Goal: Information Seeking & Learning: Learn about a topic

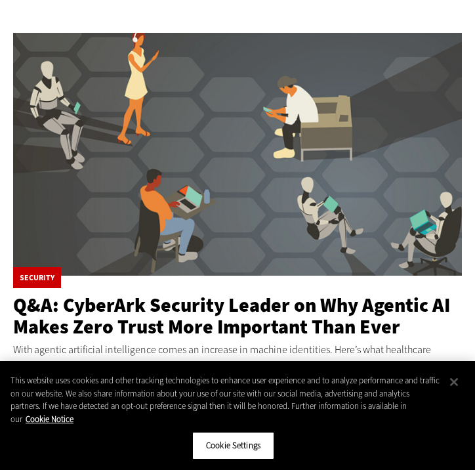
scroll to position [226, 0]
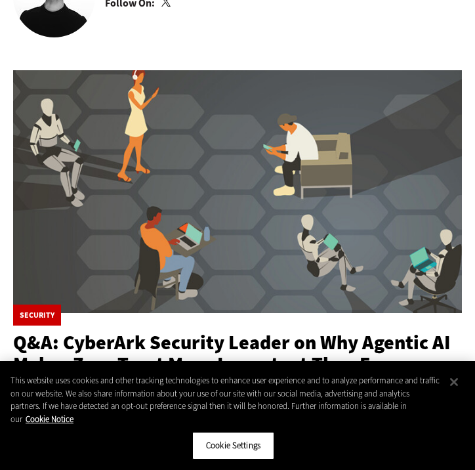
click at [69, 71] on img at bounding box center [237, 191] width 449 height 243
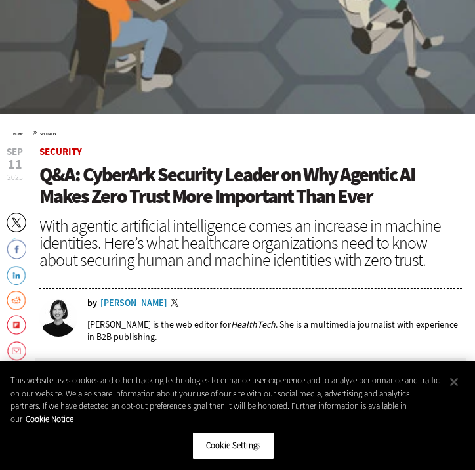
scroll to position [442, 0]
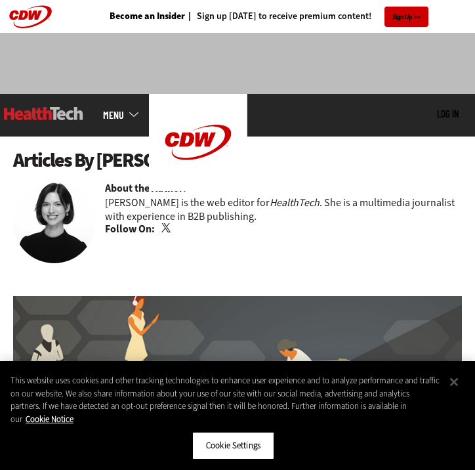
scroll to position [407, 0]
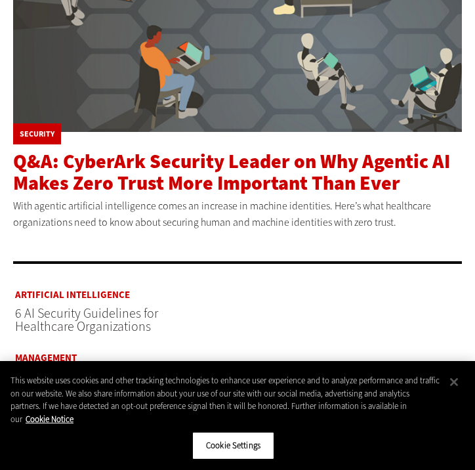
click at [104, 163] on span "Q&A: CyberArk Security Leader on Why Agentic AI Makes Zero Trust More Important…" at bounding box center [231, 172] width 437 height 48
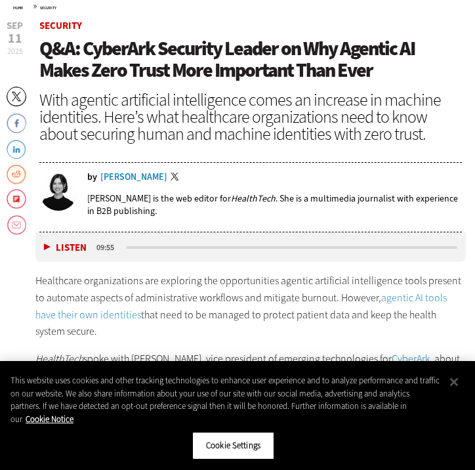
scroll to position [549, 0]
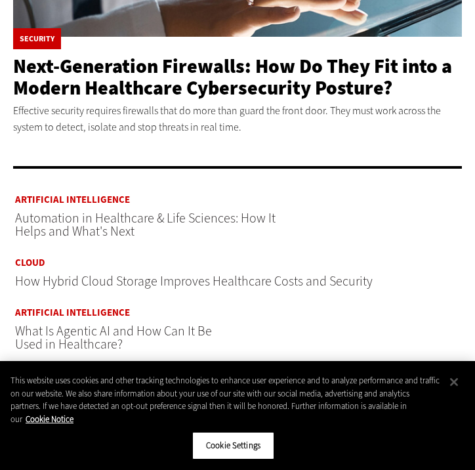
scroll to position [515, 0]
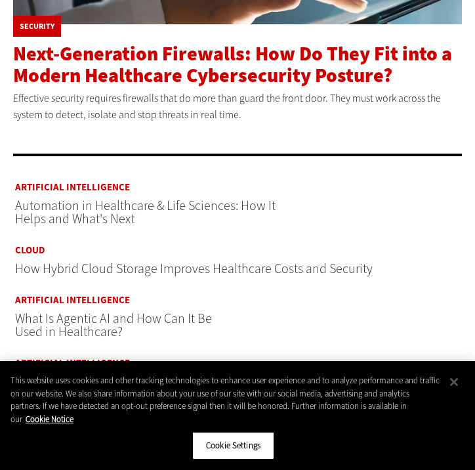
click at [83, 52] on span "Next-Generation Firewalls: How Do They Fit into a Modern Healthcare Cybersecuri…" at bounding box center [232, 65] width 439 height 48
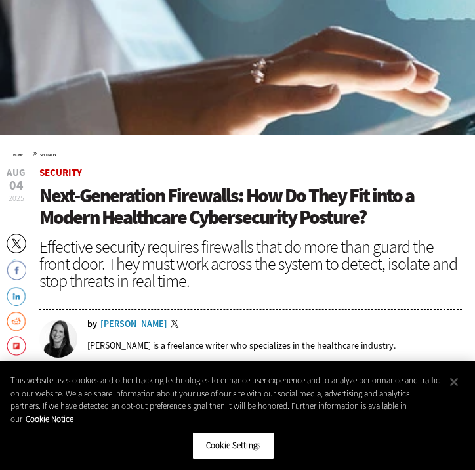
scroll to position [426, 0]
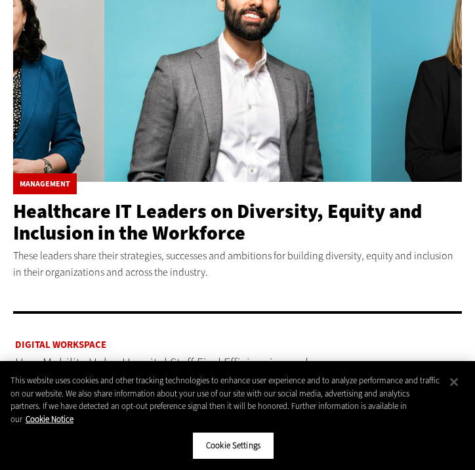
scroll to position [358, 0]
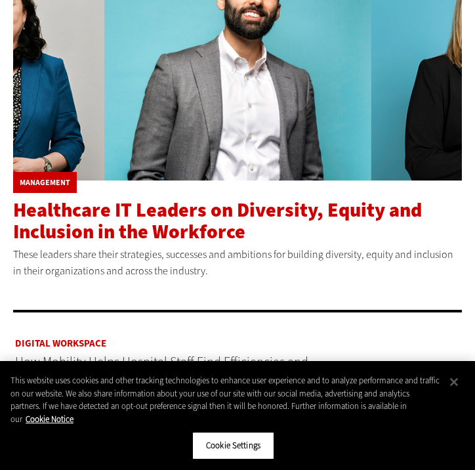
click at [114, 206] on span "Healthcare IT Leaders on Diversity, Equity and Inclusion in the Workforce" at bounding box center [217, 221] width 409 height 48
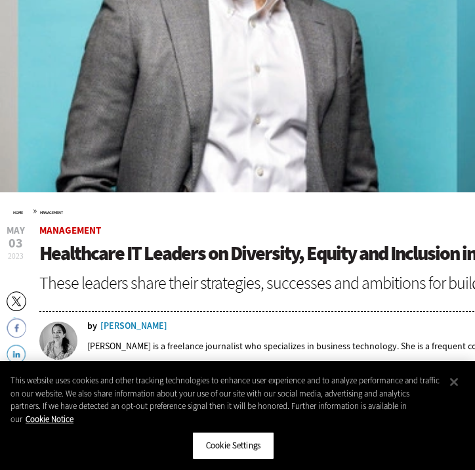
scroll to position [345, 0]
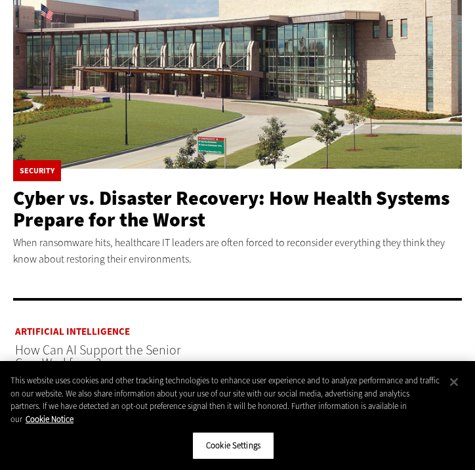
scroll to position [385, 0]
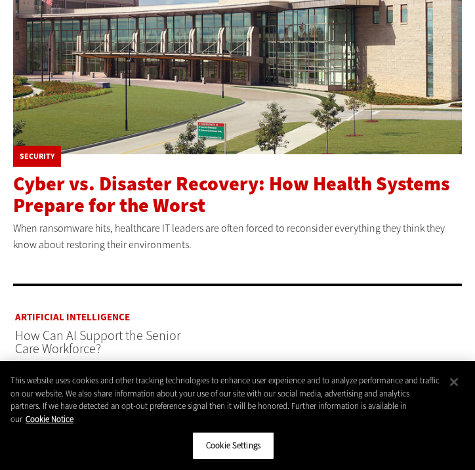
click at [102, 178] on span "Cyber vs. Disaster Recovery: How Health Systems Prepare for the Worst" at bounding box center [231, 195] width 437 height 48
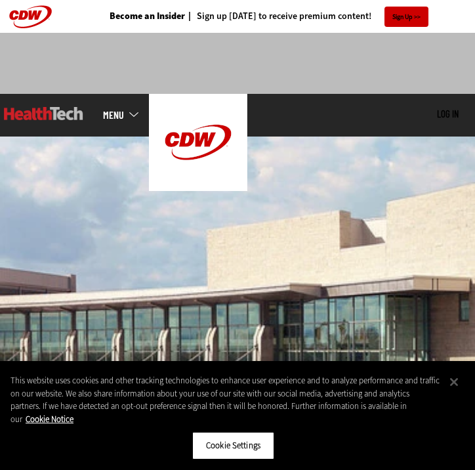
scroll to position [442, 0]
